Goal: Check status: Check status

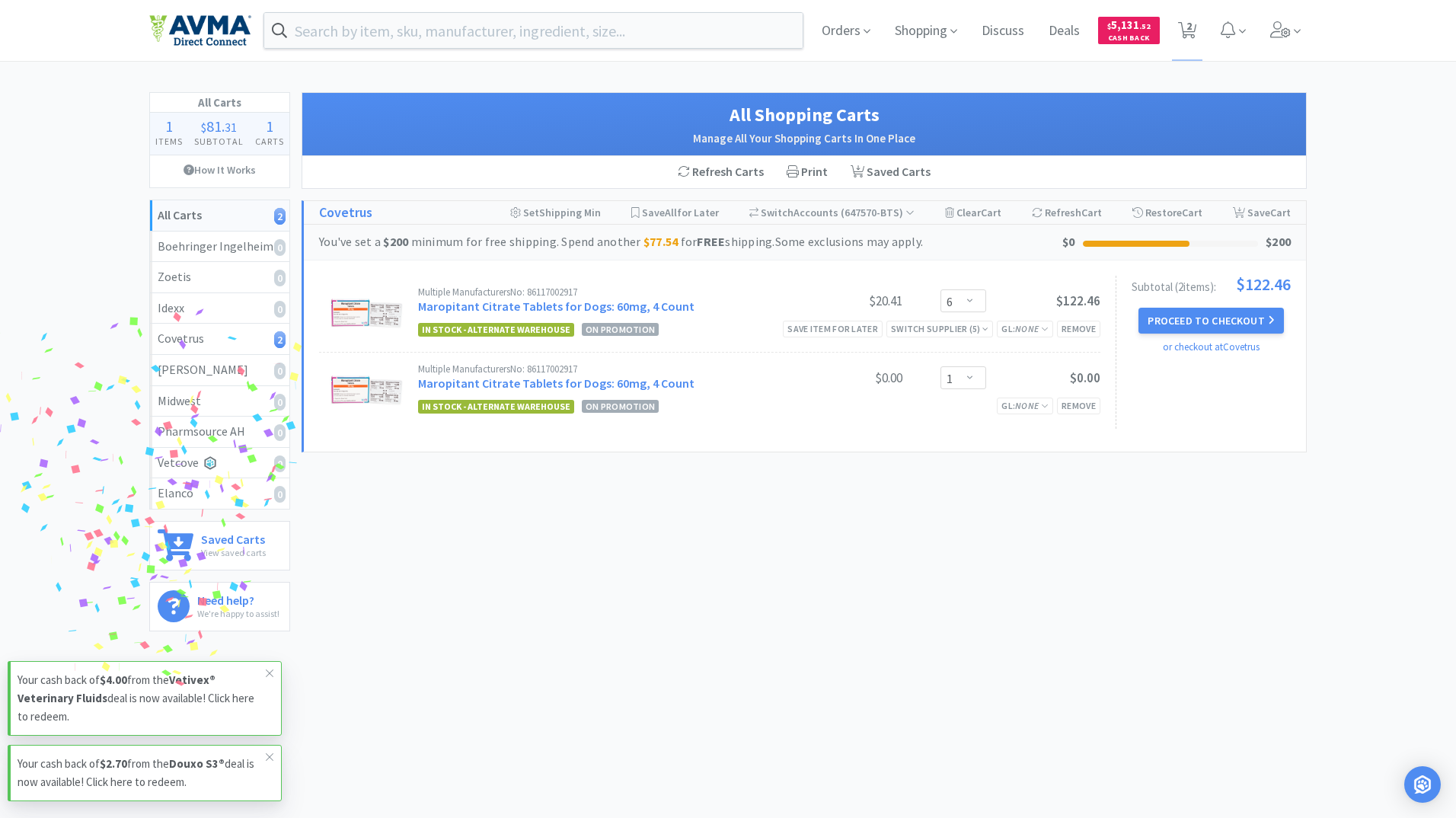
select select "6"
select select "1"
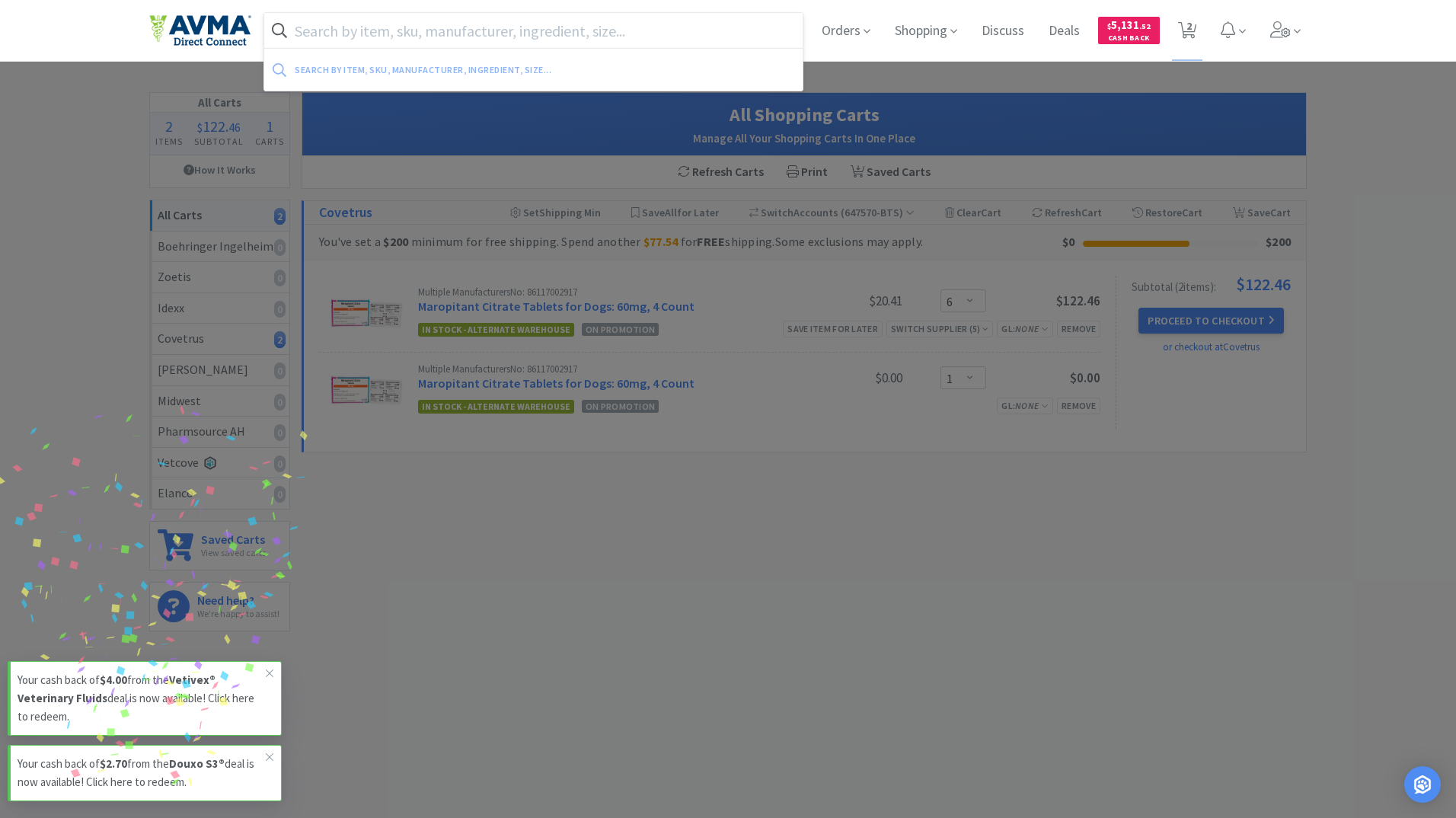
click at [427, 26] on input "text" at bounding box center [534, 30] width 538 height 35
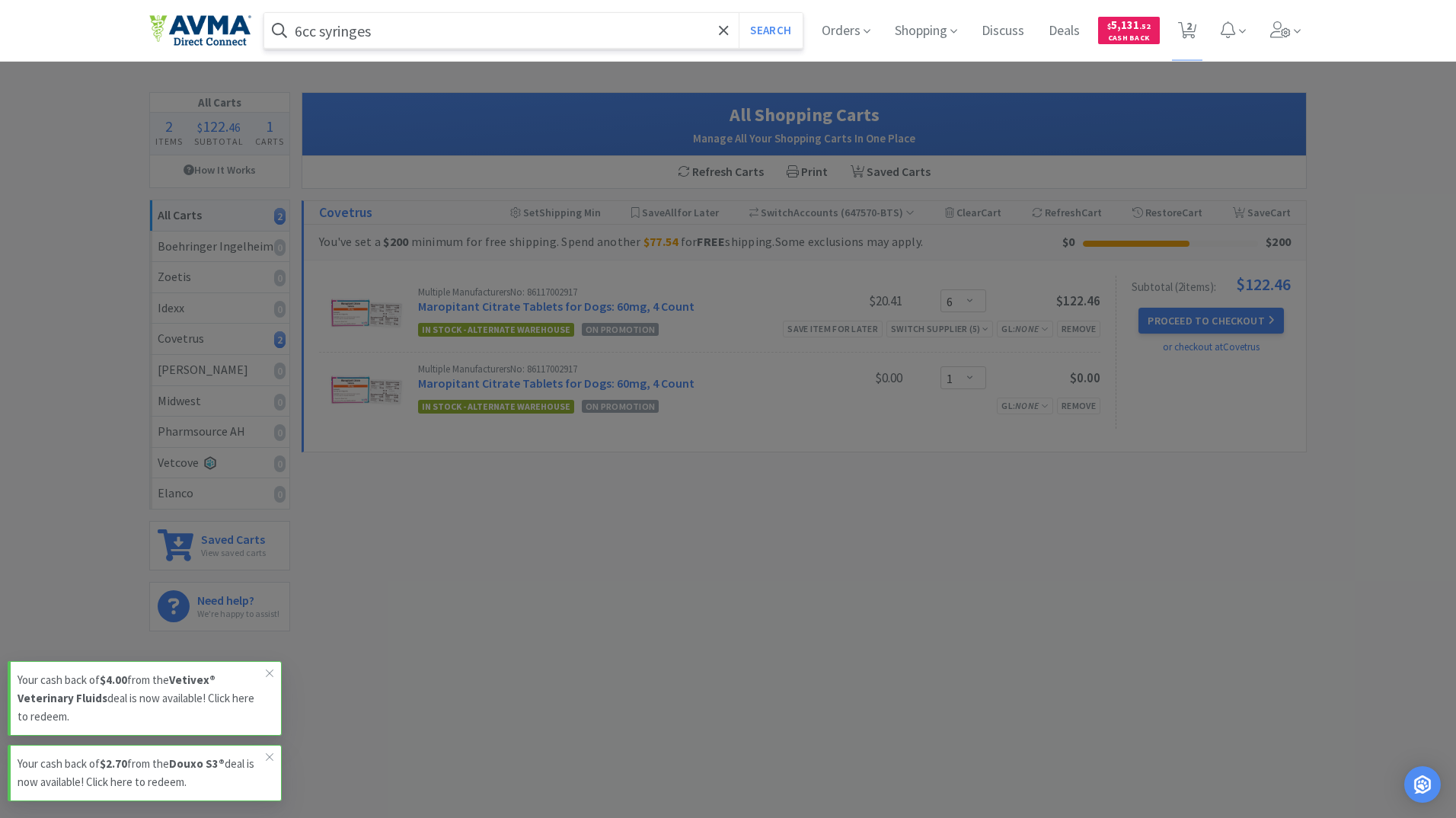
type input "6cc syringes"
click at [738, 13] on button "Search" at bounding box center [770, 30] width 64 height 35
select select "6"
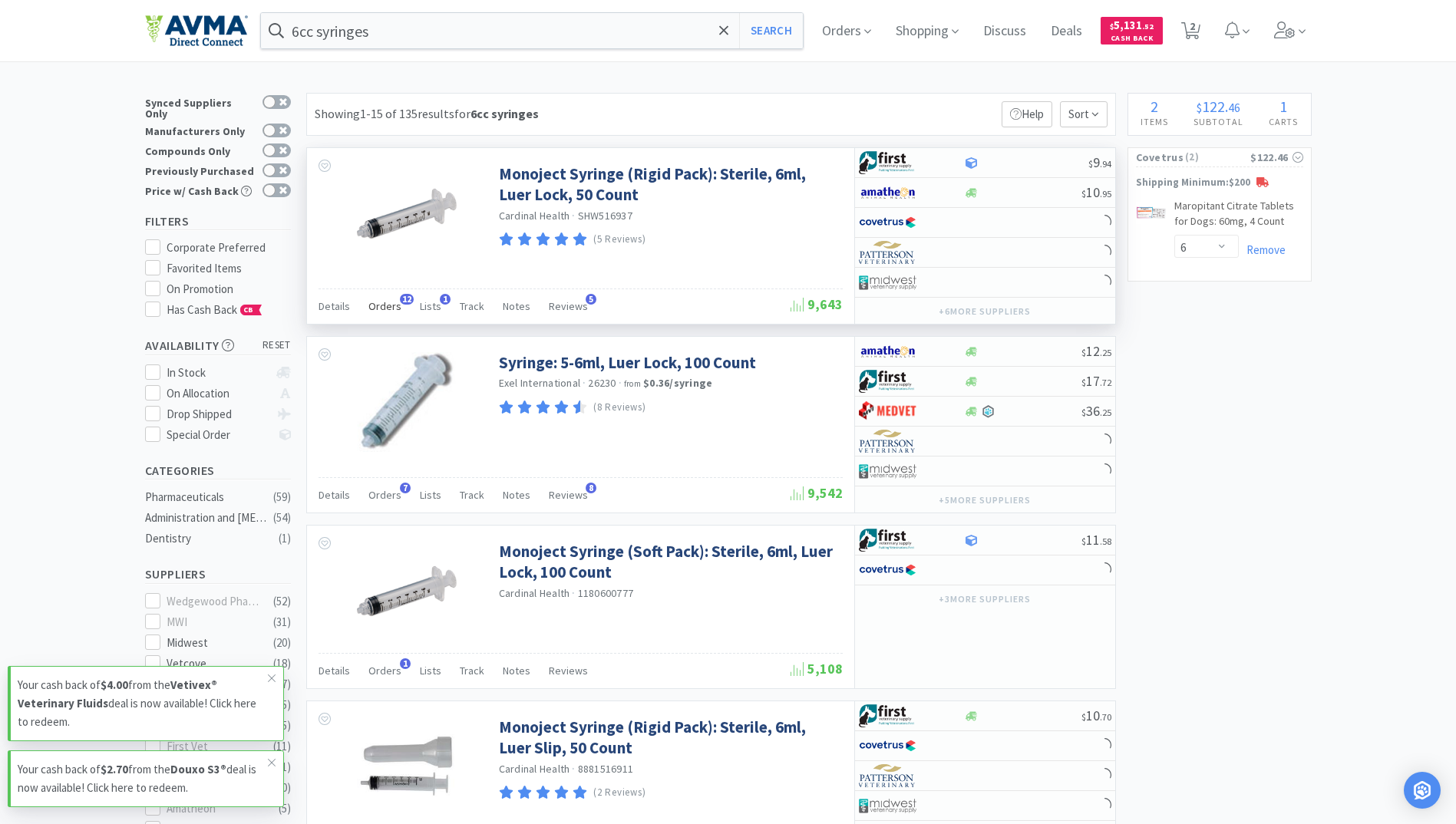
click at [392, 310] on span "Orders" at bounding box center [385, 306] width 33 height 13
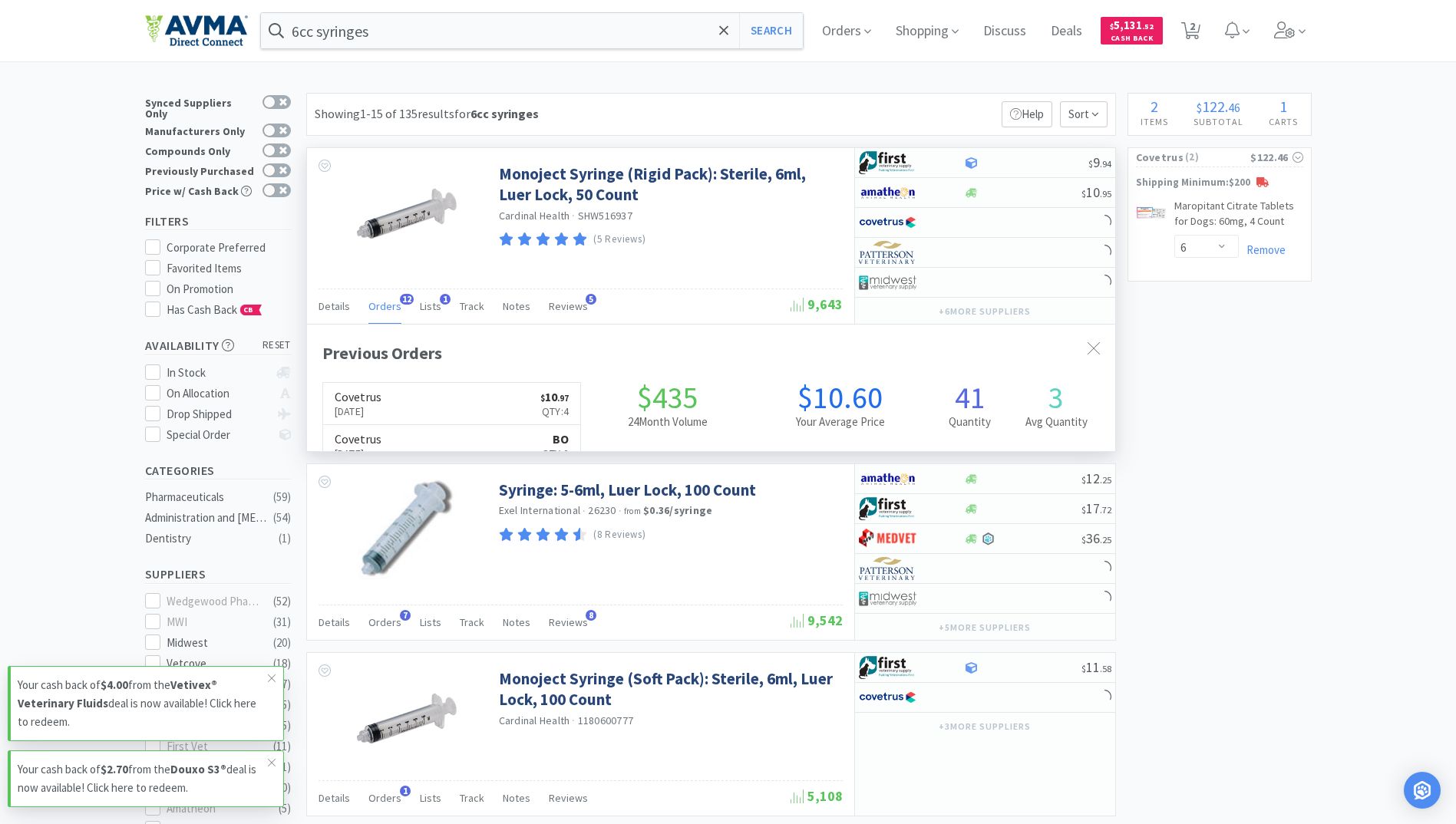
scroll to position [412, 808]
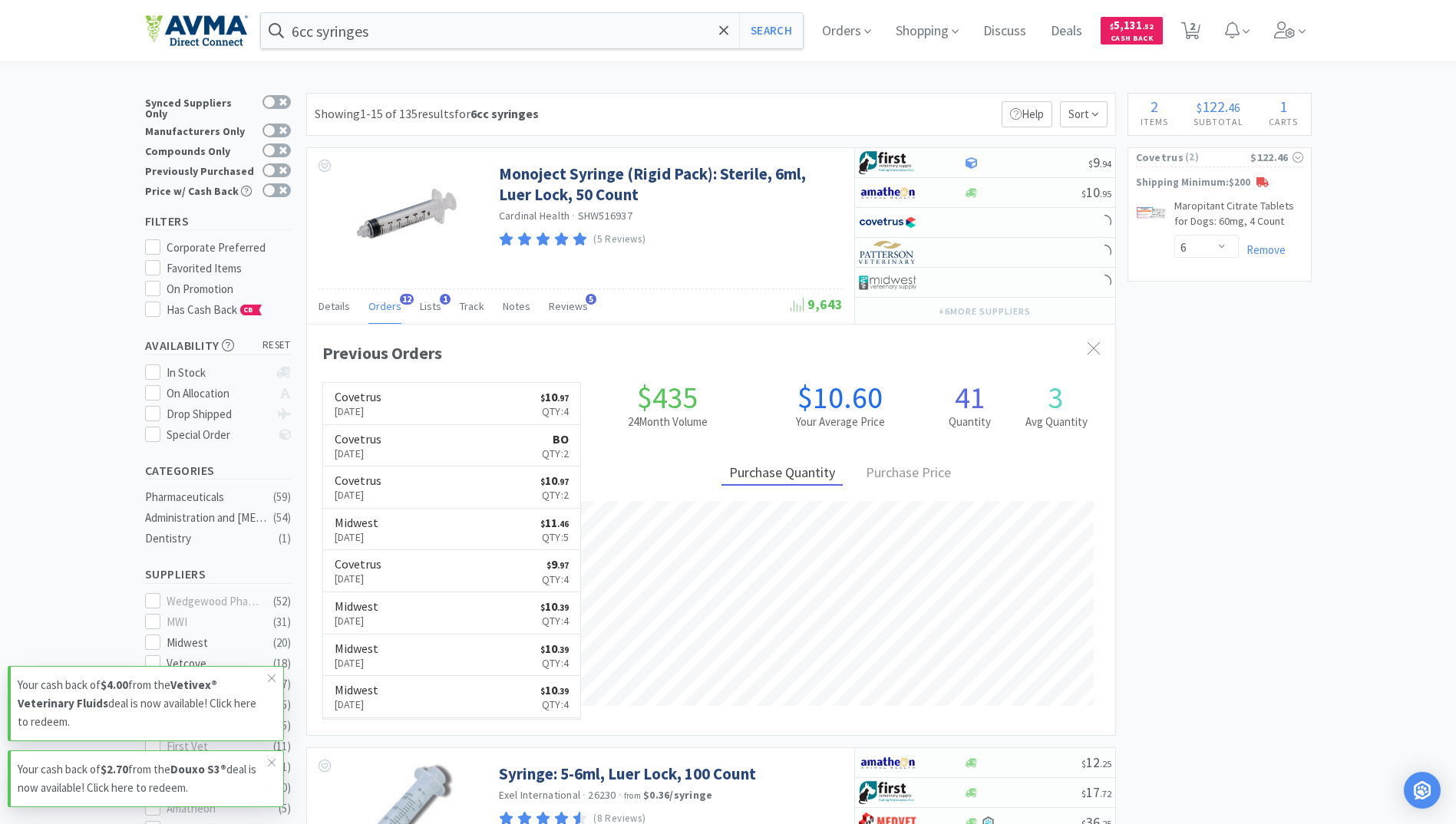
click at [414, 416] on link "Covetrus [DATE] $ 10 . 97 Qty: 4" at bounding box center [452, 404] width 258 height 42
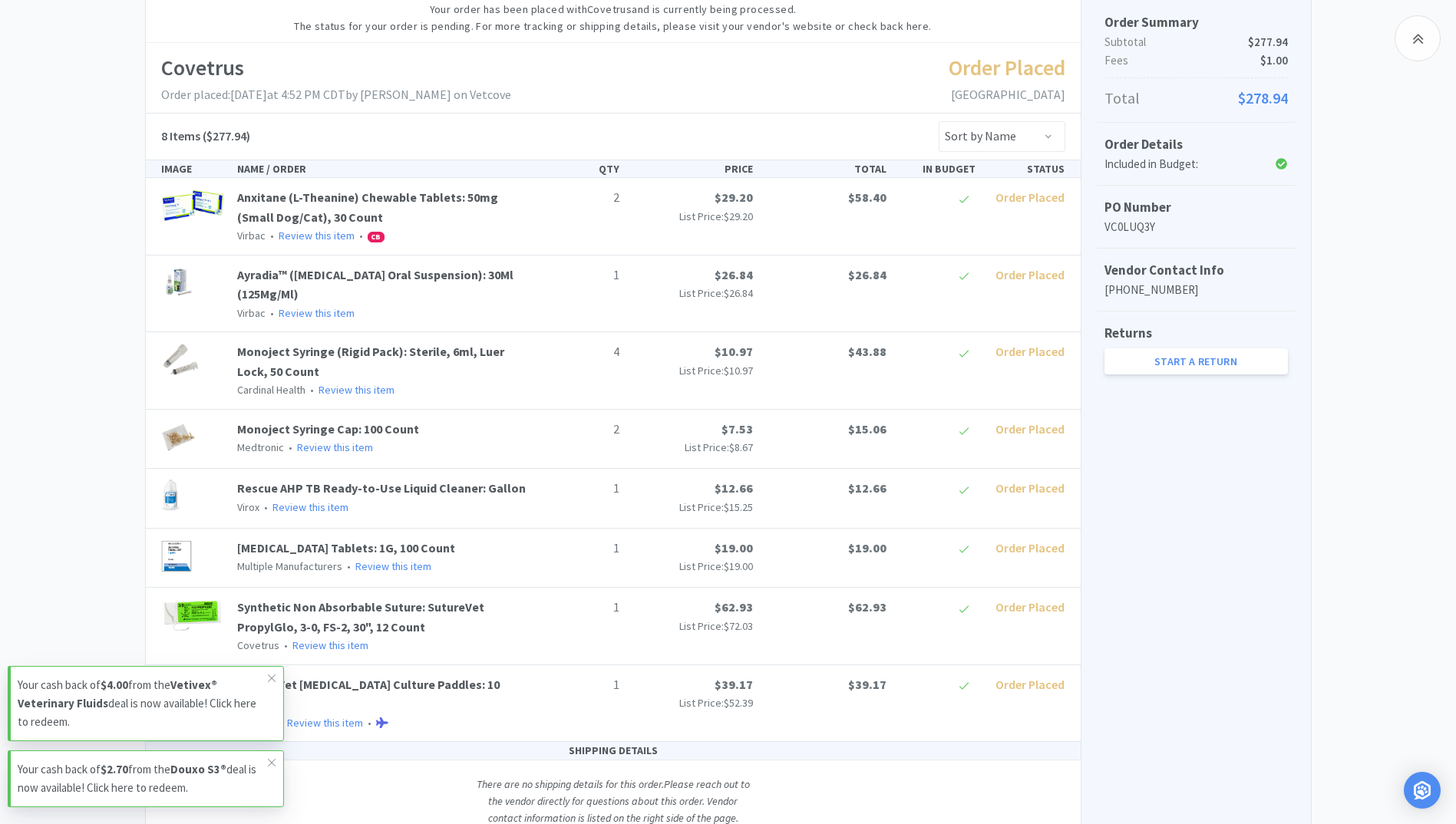
scroll to position [248, 0]
